Goal: Complete application form

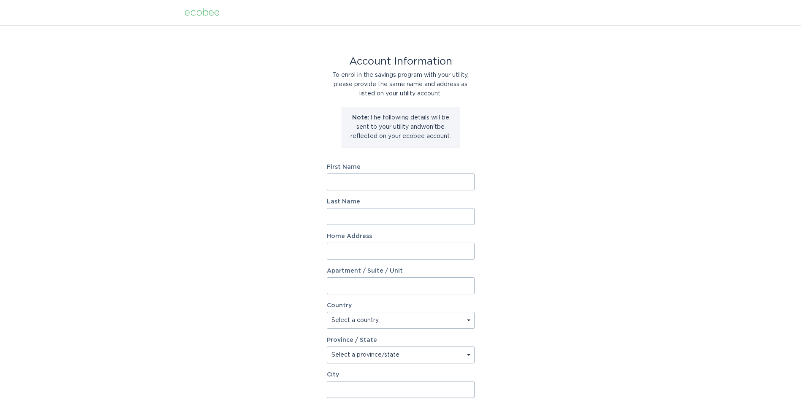
click at [364, 179] on input "First Name" at bounding box center [401, 182] width 148 height 17
type input "Ella"
type input "Properties"
type input "1755 W Main Street"
select select "US"
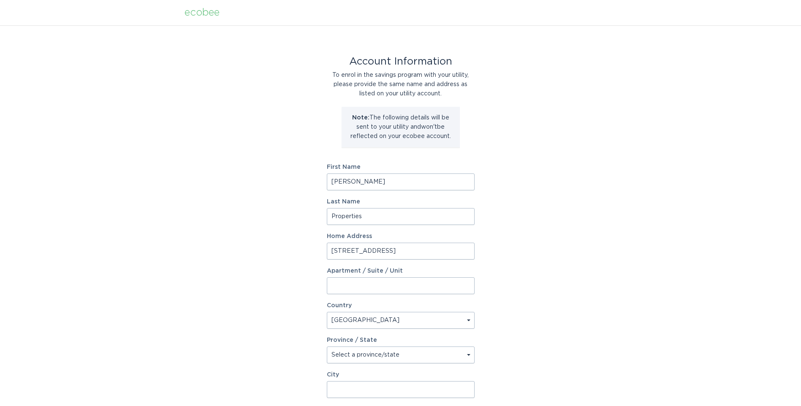
type input "Red Wing"
type input "55066"
click at [352, 215] on input "Properties" at bounding box center [401, 216] width 148 height 17
click at [288, 239] on div "Account Information To enrol in the savings program with your utility, please p…" at bounding box center [400, 258] width 801 height 467
click at [339, 287] on input "Apartment / Suite / Unit" at bounding box center [401, 285] width 148 height 17
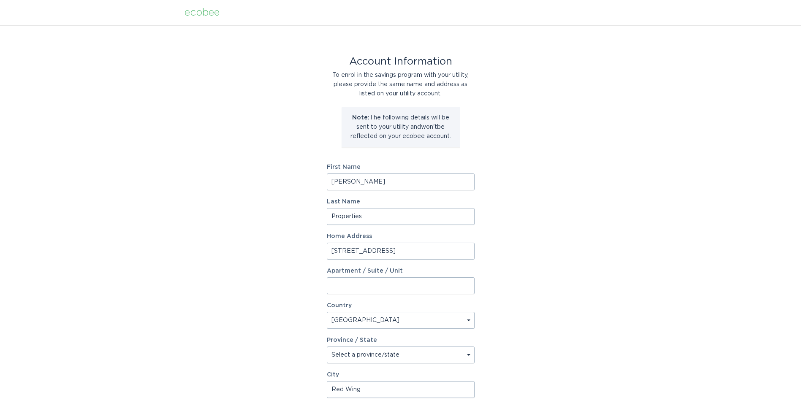
click at [291, 330] on div "Account Information To enrol in the savings program with your utility, please p…" at bounding box center [400, 258] width 801 height 467
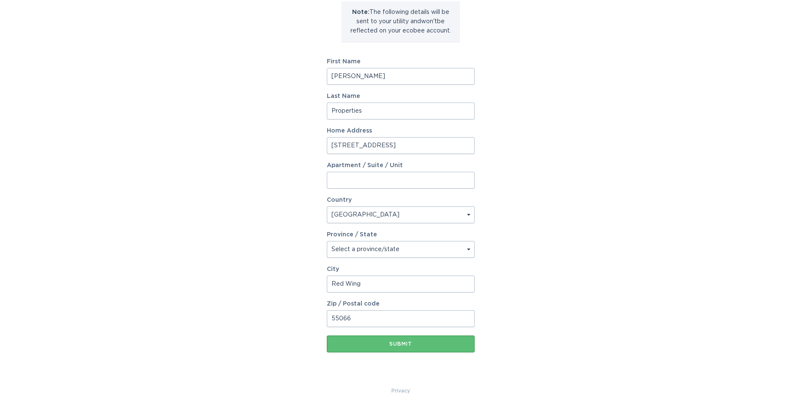
scroll to position [108, 0]
click at [382, 249] on select "Select a province/state Alabama Alaska American Samoa Arizona Arkansas Californ…" at bounding box center [401, 247] width 148 height 17
select select "MN"
click at [327, 239] on select "Select a province/state Alabama Alaska American Samoa Arizona Arkansas Californ…" at bounding box center [401, 247] width 148 height 17
click at [293, 300] on div "Account Information To enrol in the savings program with your utility, please p…" at bounding box center [400, 151] width 801 height 467
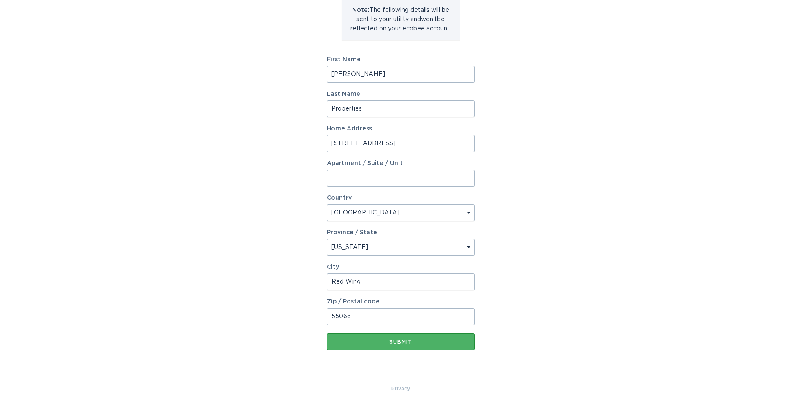
click at [399, 340] on div "Submit" at bounding box center [400, 342] width 139 height 5
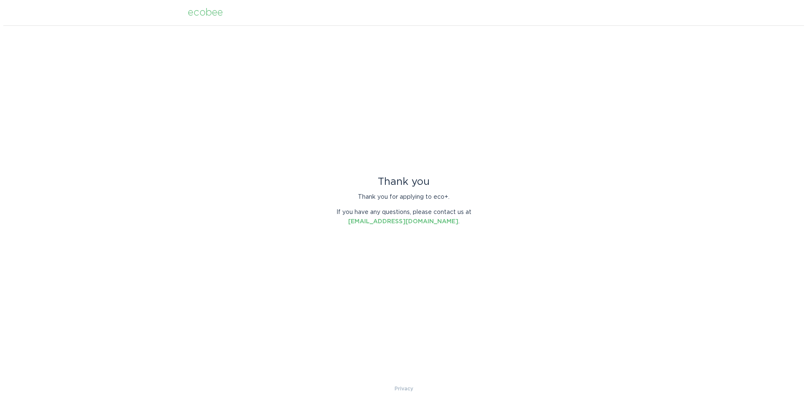
scroll to position [0, 0]
